Goal: Task Accomplishment & Management: Manage account settings

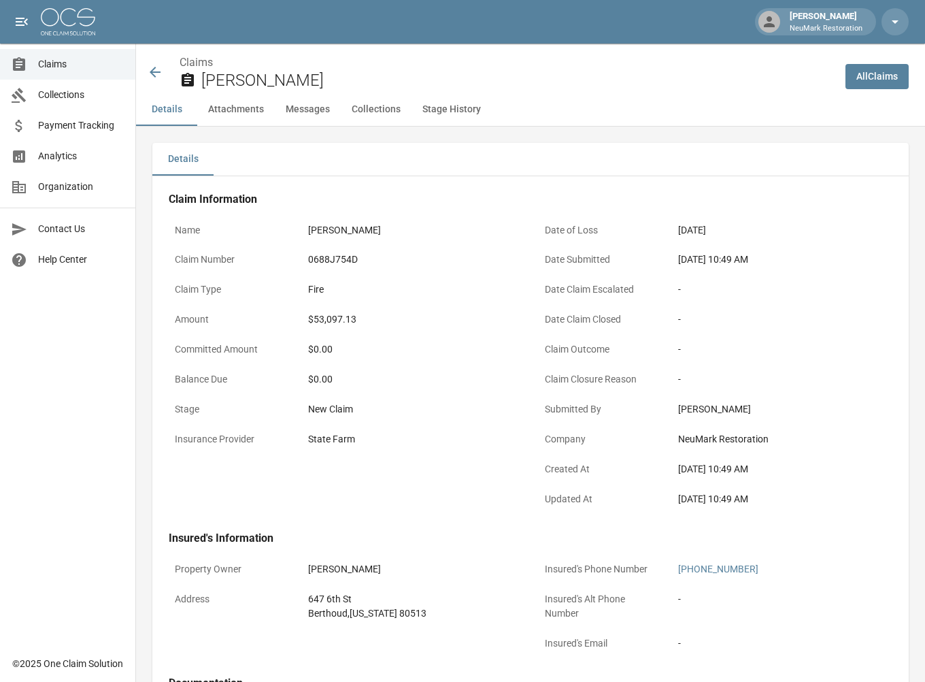
click at [155, 71] on icon at bounding box center [155, 72] width 11 height 11
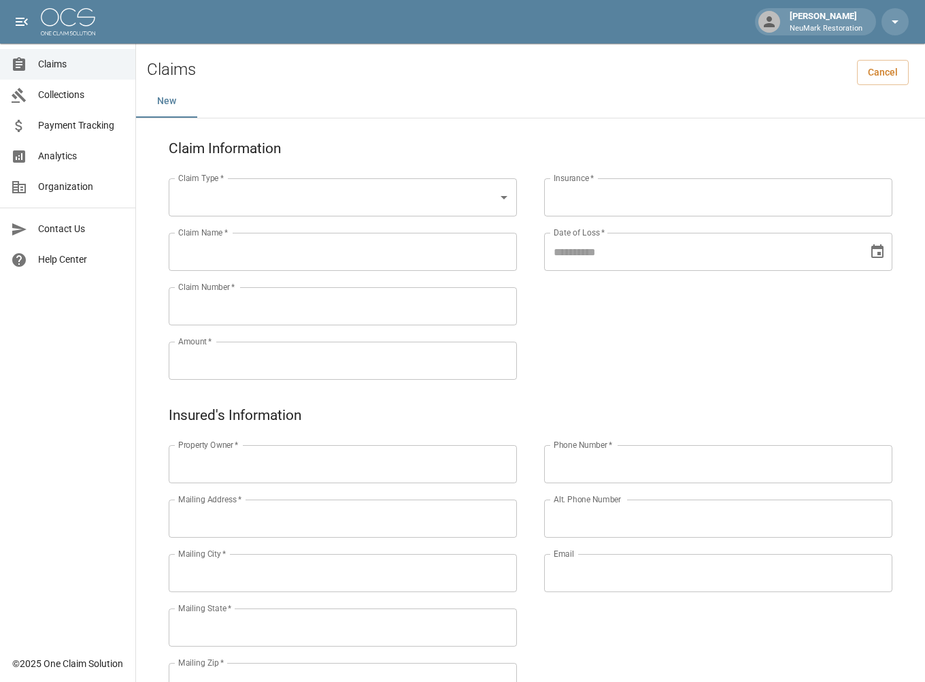
scroll to position [455, 0]
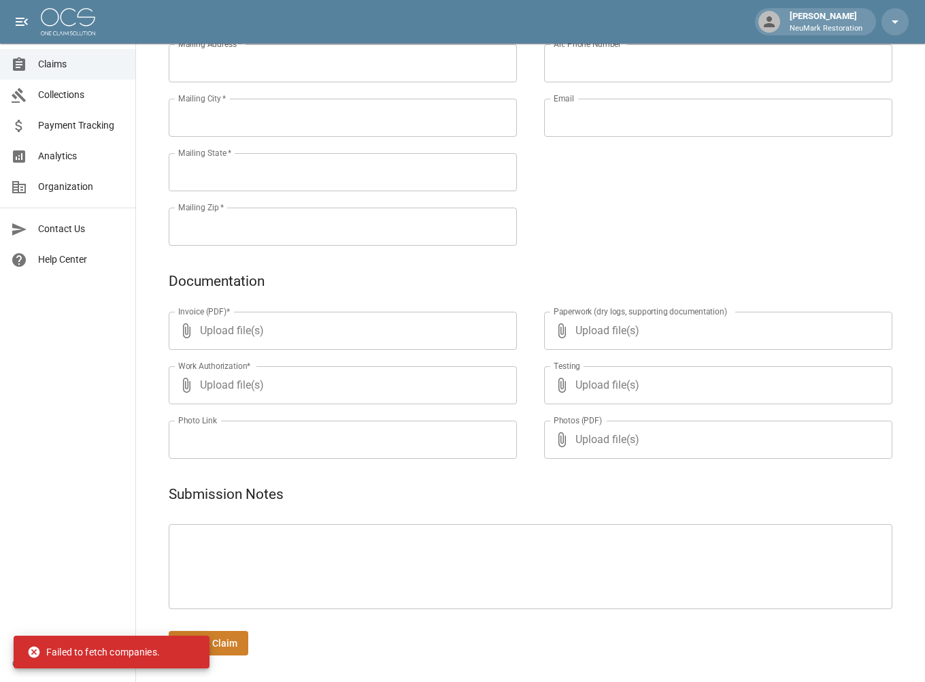
click at [68, 73] on link "Claims" at bounding box center [67, 64] width 135 height 31
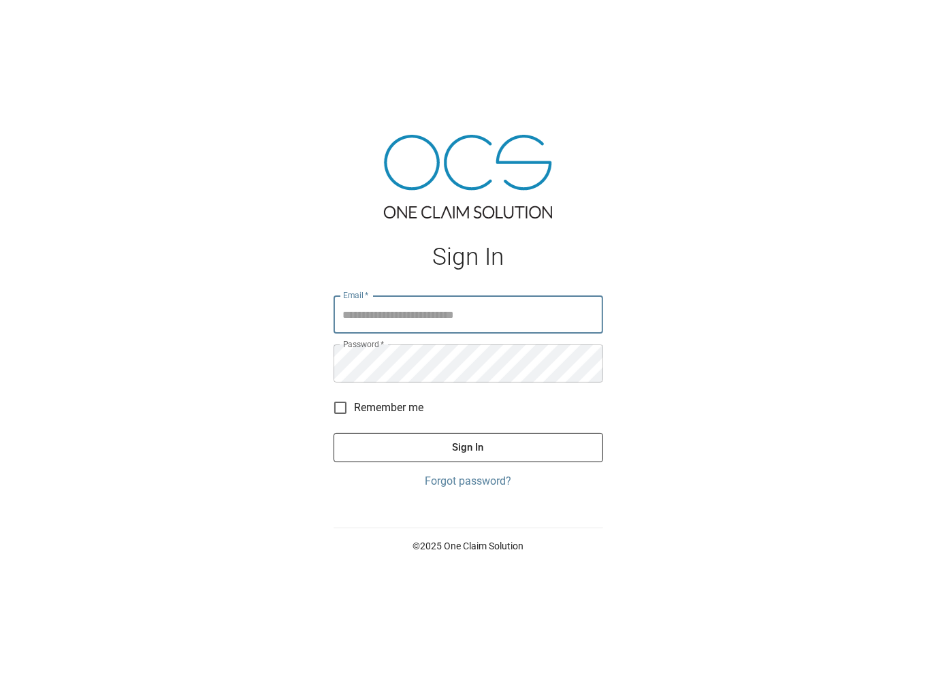
click at [369, 314] on input "Email   *" at bounding box center [467, 314] width 269 height 38
type input "**********"
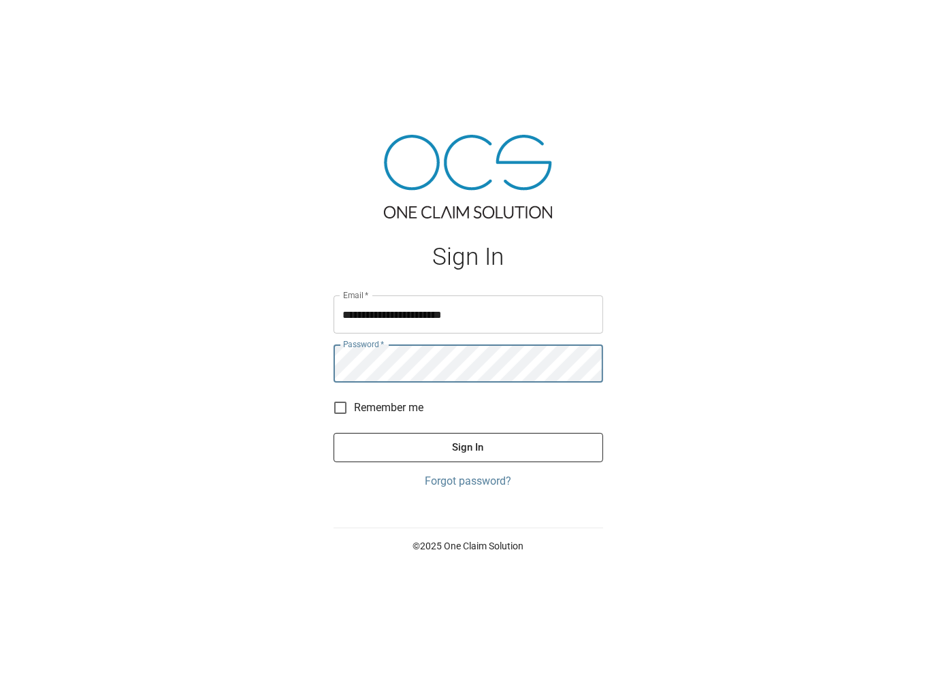
click at [516, 449] on button "Sign In" at bounding box center [467, 447] width 269 height 29
